Goal: Task Accomplishment & Management: Manage account settings

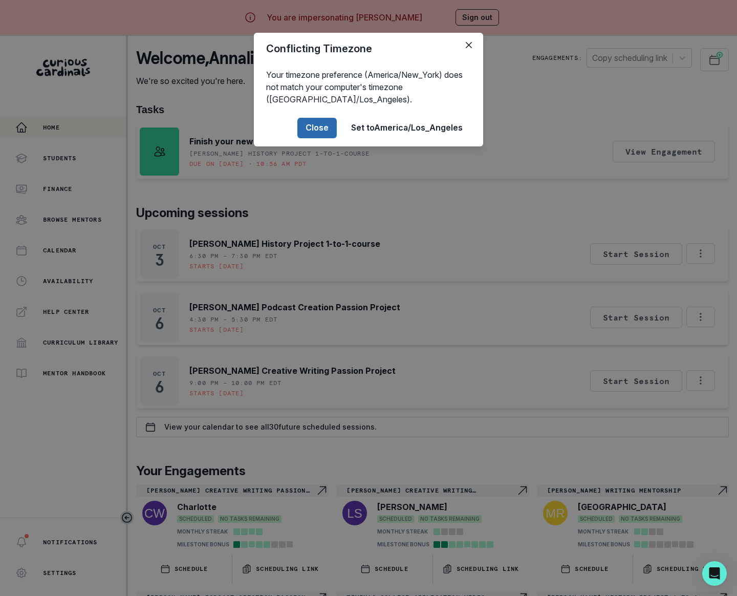
click at [327, 131] on button "Close" at bounding box center [316, 128] width 39 height 20
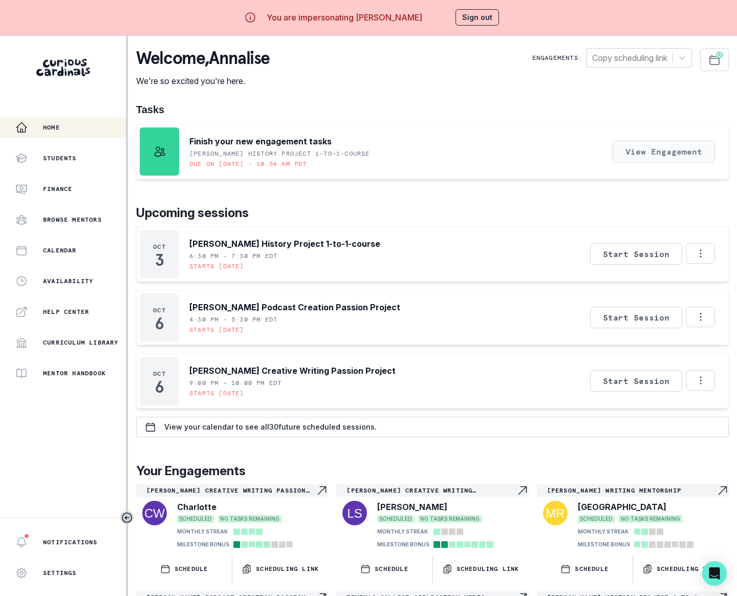
click at [639, 157] on button "View Engagement" at bounding box center [664, 151] width 102 height 21
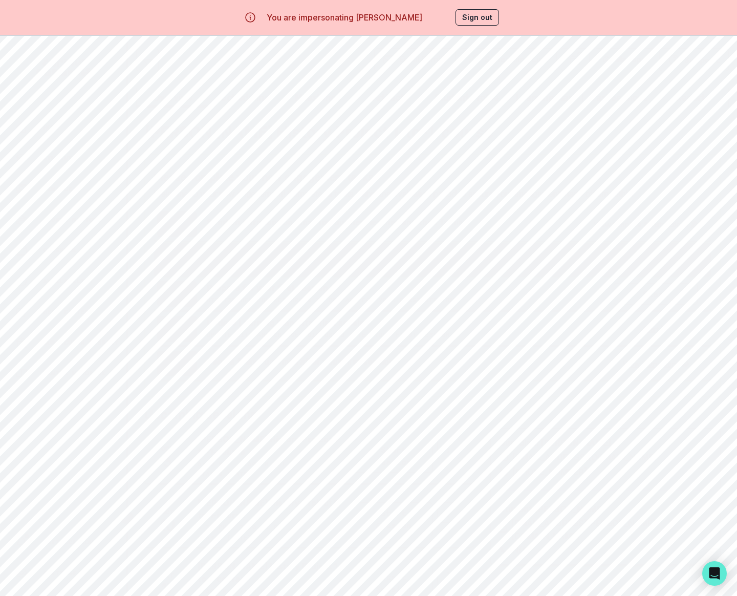
click at [639, 222] on button "View template & instructions" at bounding box center [646, 224] width 104 height 9
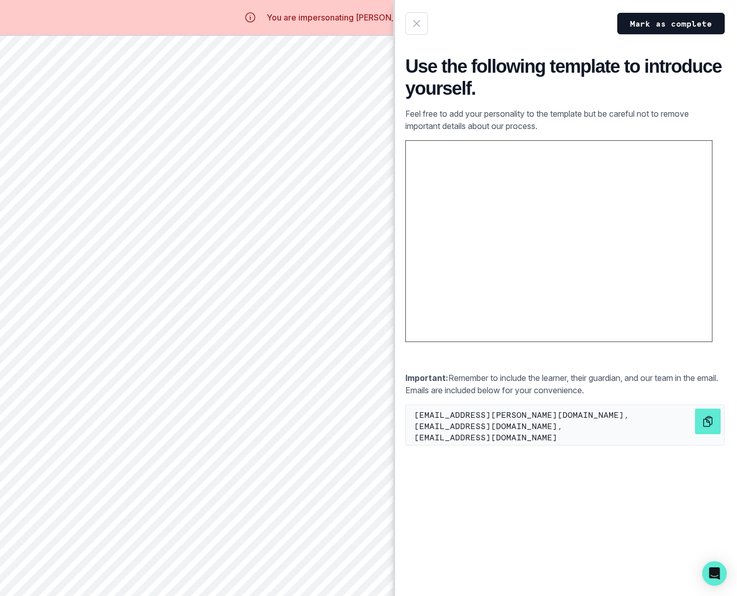
click at [420, 19] on icon "button" at bounding box center [416, 23] width 12 height 12
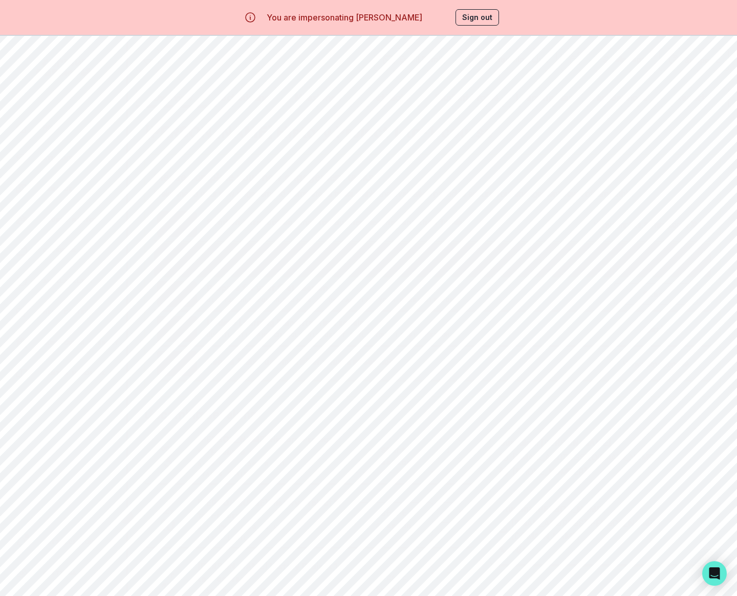
click at [626, 302] on button "Start" at bounding box center [656, 293] width 84 height 21
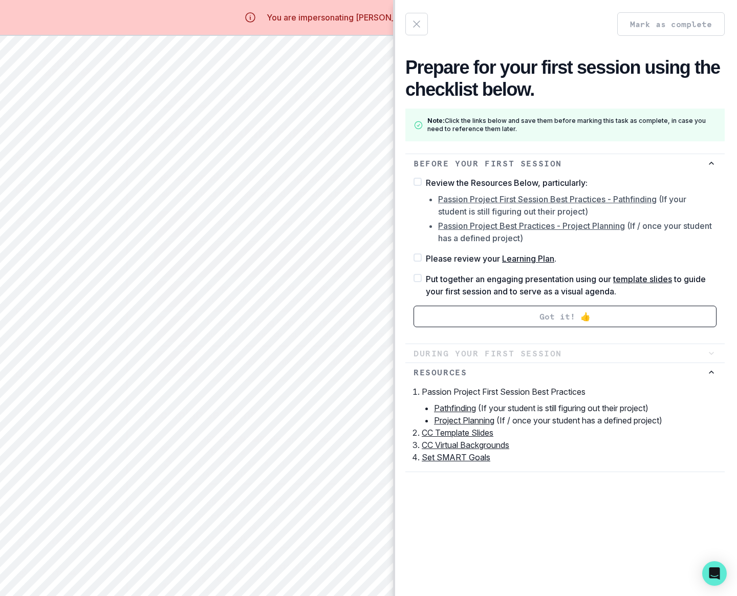
click at [414, 20] on icon "button" at bounding box center [416, 24] width 12 height 12
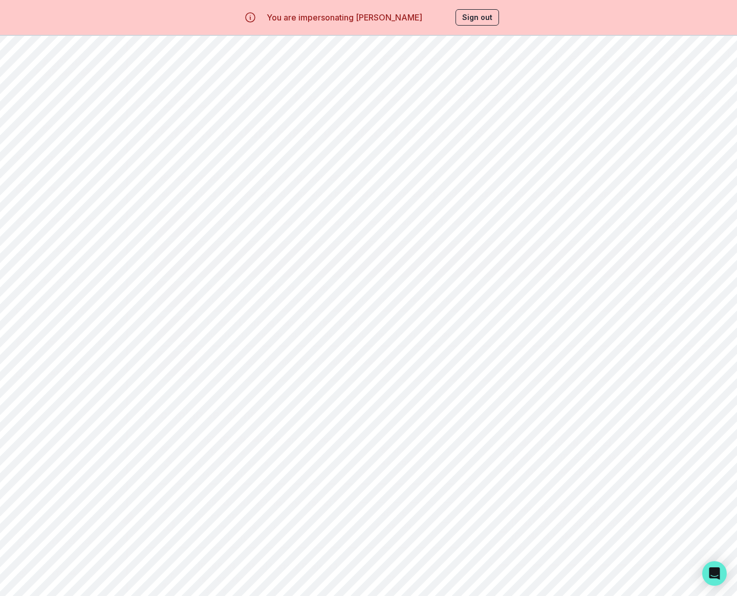
click at [652, 328] on button "Start" at bounding box center [655, 328] width 25 height 9
click at [146, 60] on icon "button" at bounding box center [147, 59] width 12 height 12
click at [649, 365] on button "View instructions" at bounding box center [656, 363] width 66 height 9
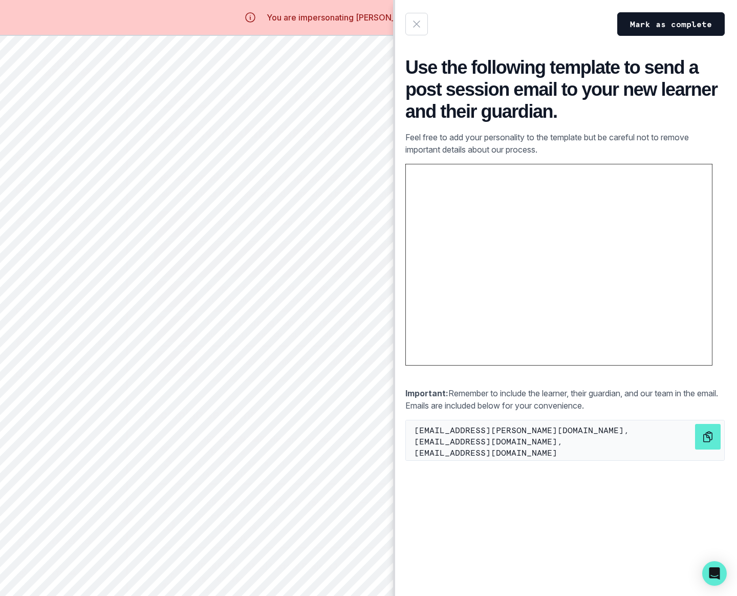
click at [419, 31] on button "button" at bounding box center [416, 24] width 23 height 23
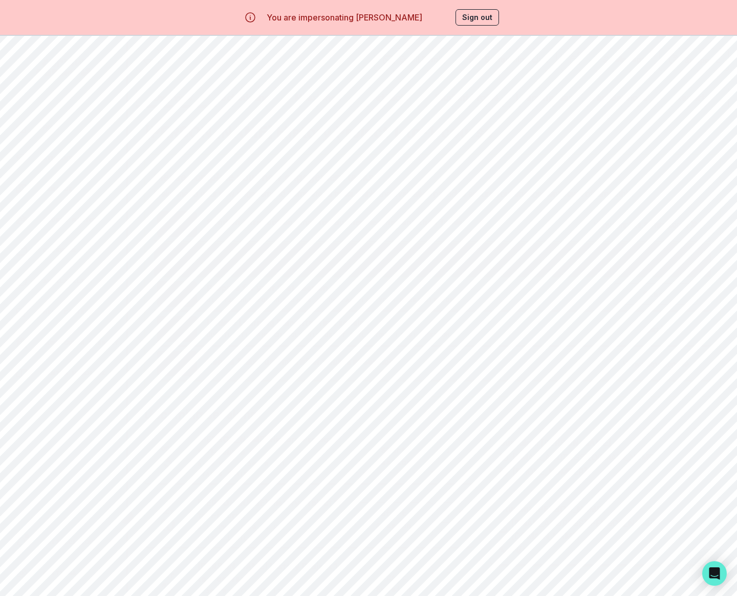
click at [425, 401] on div "[PERSON_NAME] History Project 1-to-1-course Please complete your new engagement…" at bounding box center [432, 429] width 576 height 629
click at [499, 5] on div "You are impersonating [PERSON_NAME] Sign out" at bounding box center [368, 17] width 291 height 25
click at [484, 15] on button "Sign out" at bounding box center [477, 17] width 44 height 16
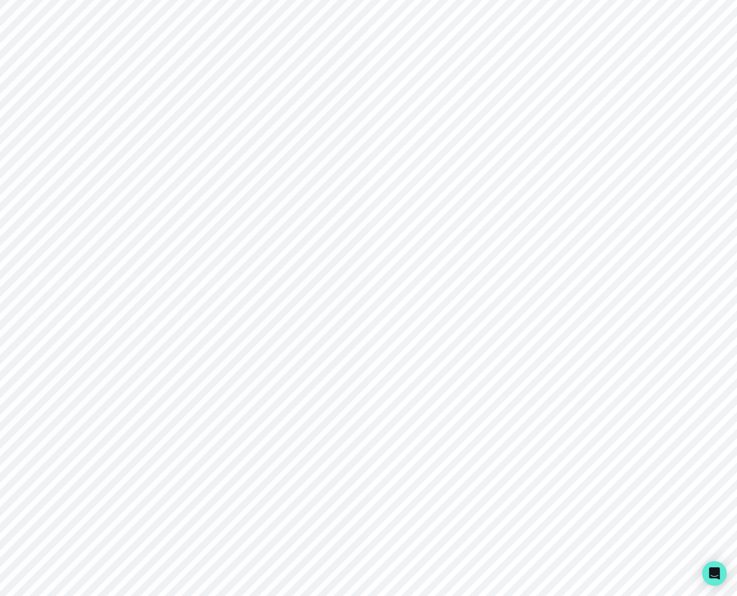
click at [387, 426] on div "Sign in with Google OR Email address Password Forgot your password? Sign in By …" at bounding box center [552, 298] width 368 height 596
type input "[PERSON_NAME][EMAIL_ADDRESS][DOMAIN_NAME]"
click at [482, 382] on div "Sign in with Google OR [PERSON_NAME][EMAIL_ADDRESS][DOMAIN_NAME] Email address …" at bounding box center [552, 302] width 209 height 209
click at [484, 376] on button "Sign in" at bounding box center [552, 366] width 209 height 30
